Goal: Transaction & Acquisition: Purchase product/service

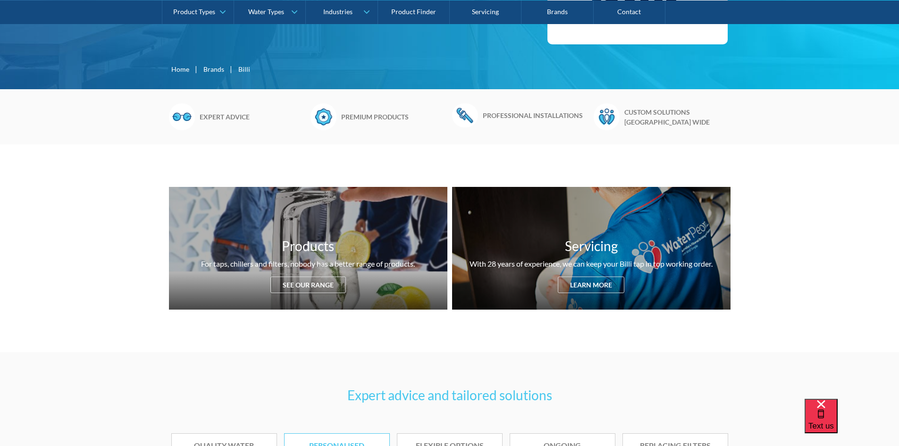
scroll to position [236, 0]
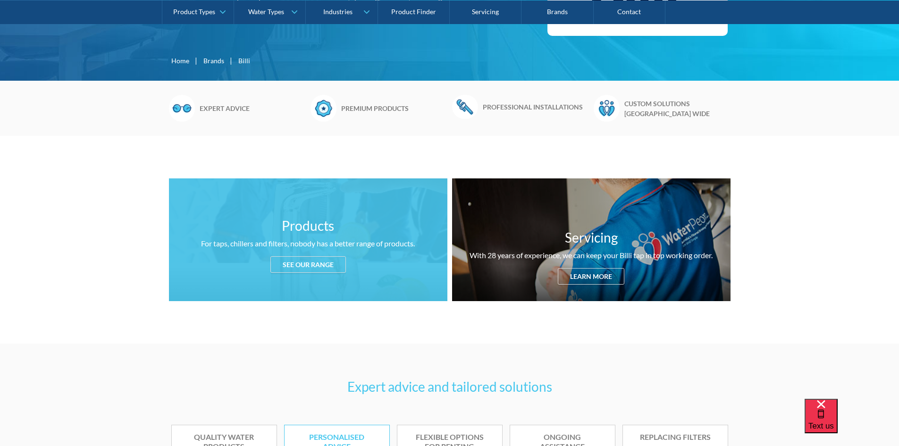
click at [316, 266] on div "See our range" at bounding box center [308, 264] width 76 height 17
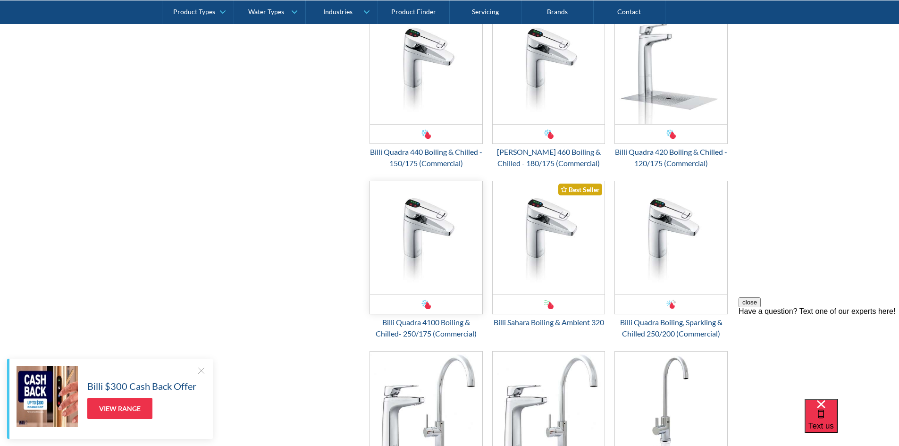
scroll to position [2001, 0]
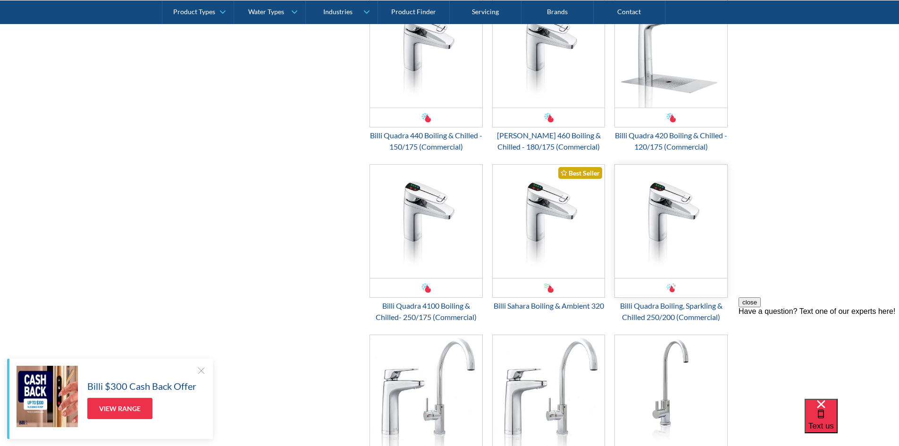
click at [666, 220] on img "Email Form 3" at bounding box center [671, 221] width 112 height 113
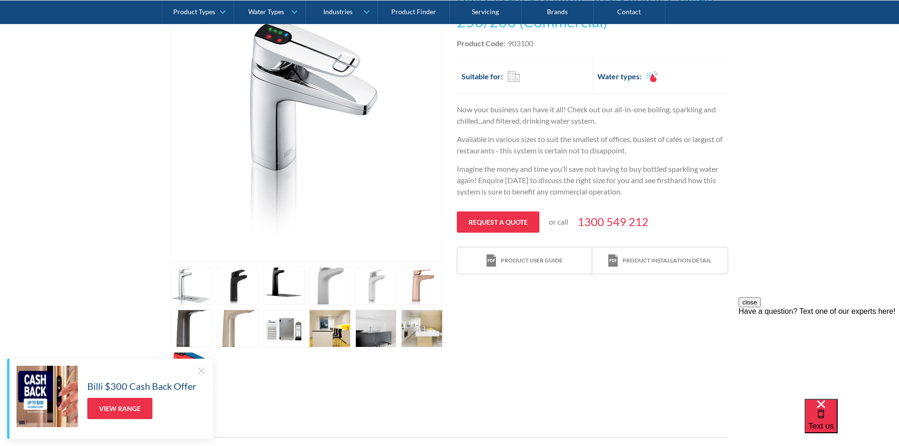
scroll to position [283, 0]
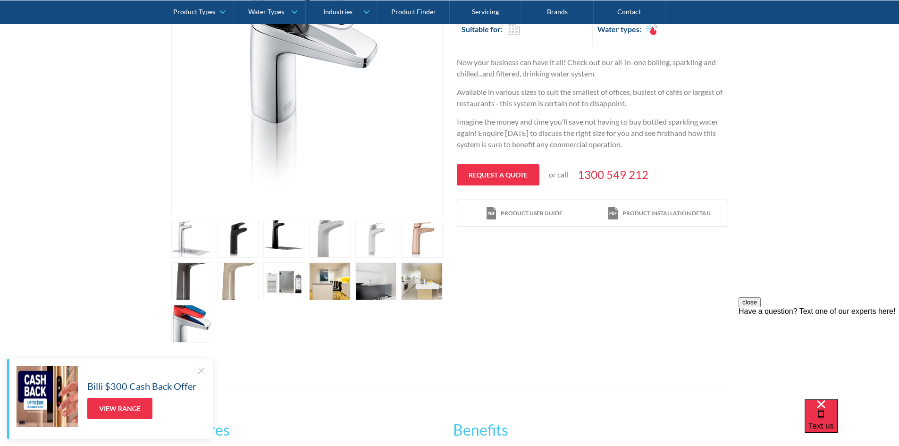
click at [281, 245] on link "open lightbox" at bounding box center [284, 239] width 42 height 38
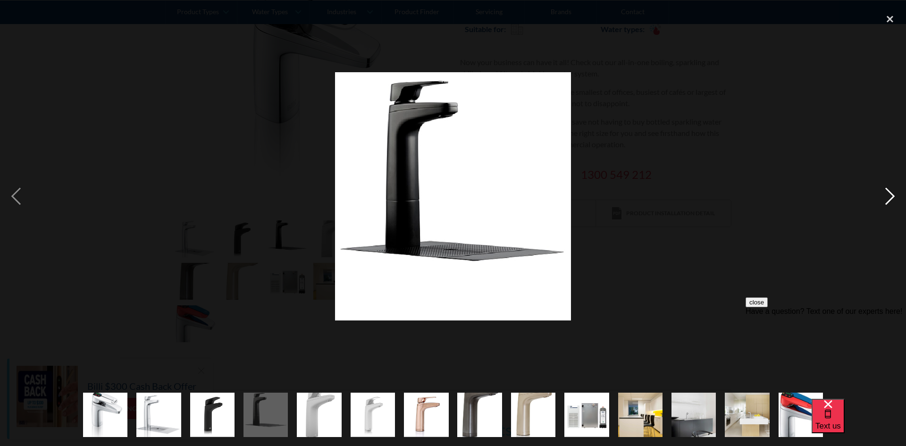
click at [886, 194] on div "next image" at bounding box center [890, 196] width 32 height 375
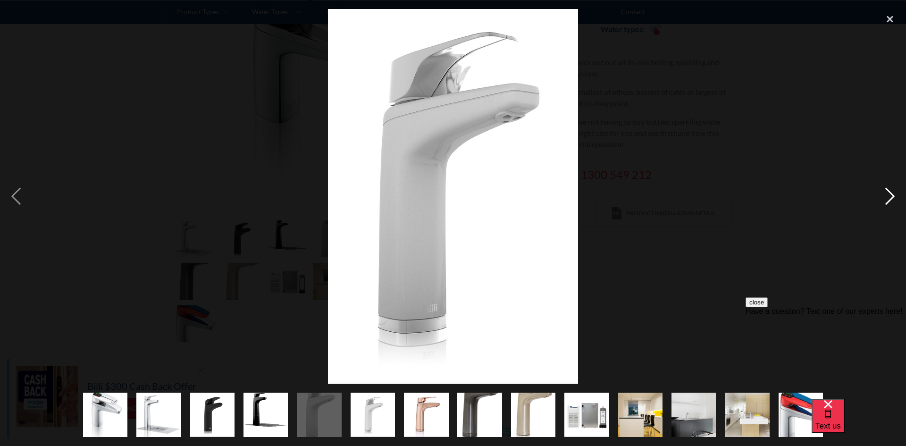
click at [886, 194] on div "next image" at bounding box center [890, 196] width 32 height 375
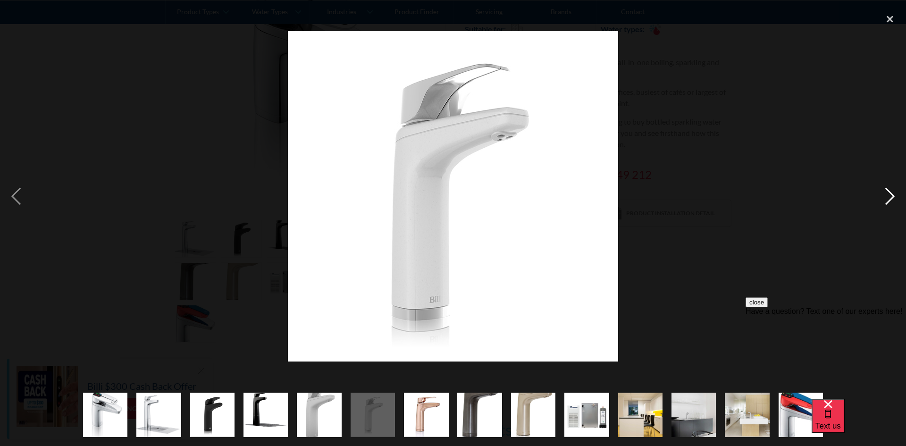
click at [886, 194] on div "next image" at bounding box center [890, 196] width 32 height 375
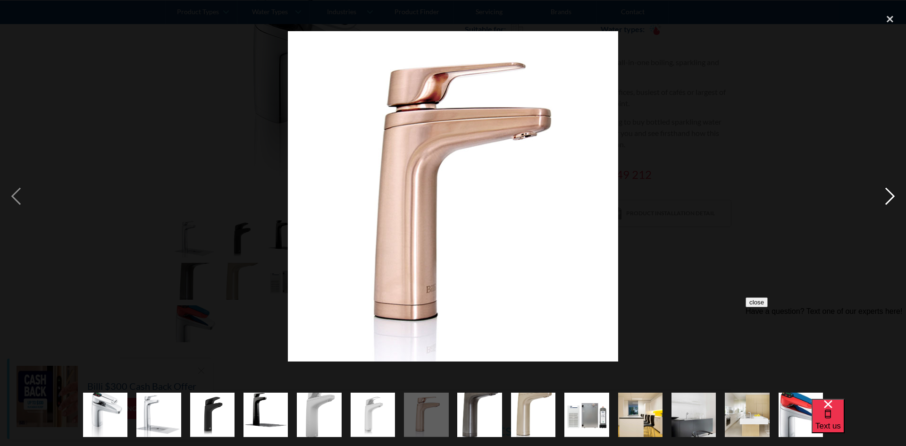
click at [886, 194] on div "next image" at bounding box center [890, 196] width 32 height 375
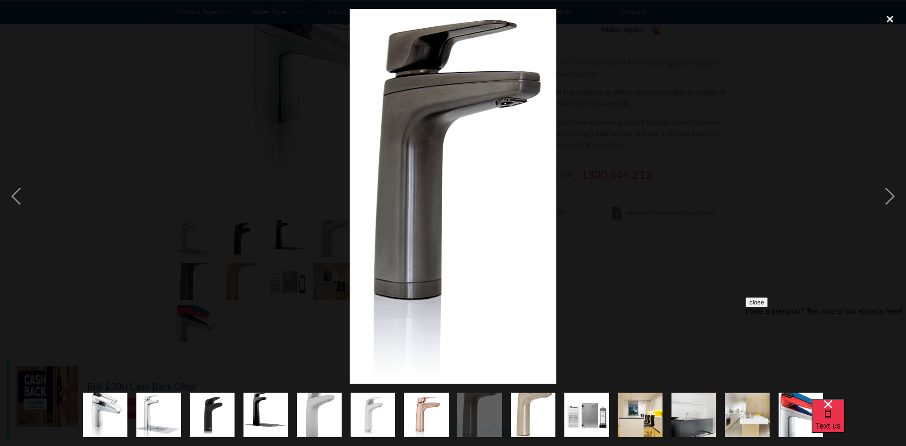
click at [891, 18] on div "close lightbox" at bounding box center [890, 19] width 32 height 21
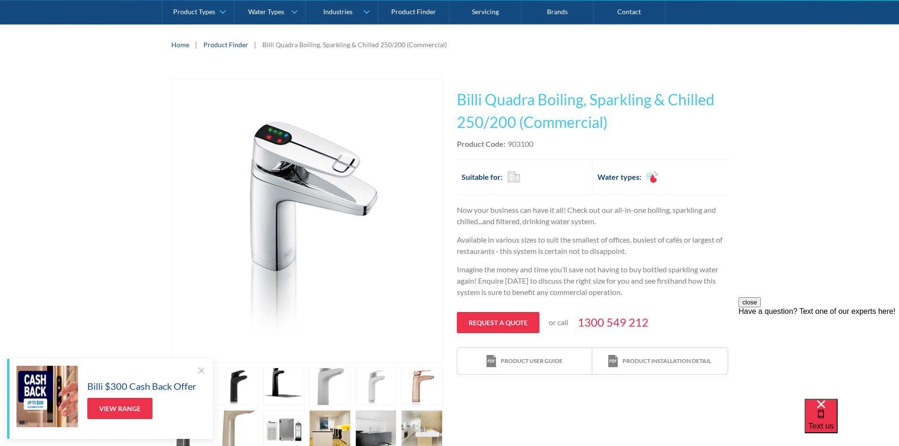
scroll to position [142, 0]
